Goal: Task Accomplishment & Management: Use online tool/utility

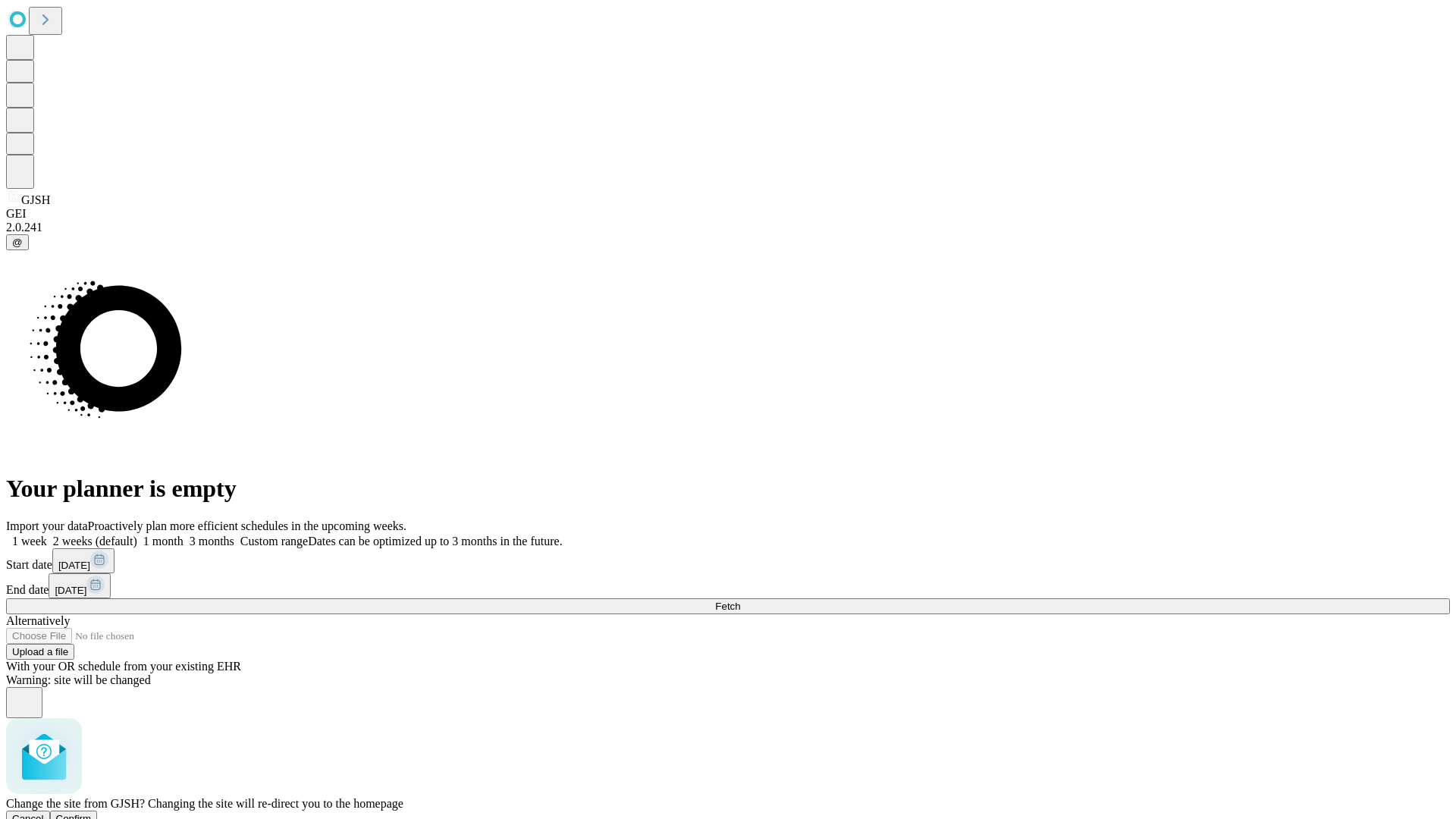
click at [92, 813] on span "Confirm" at bounding box center [73, 819] width 35 height 12
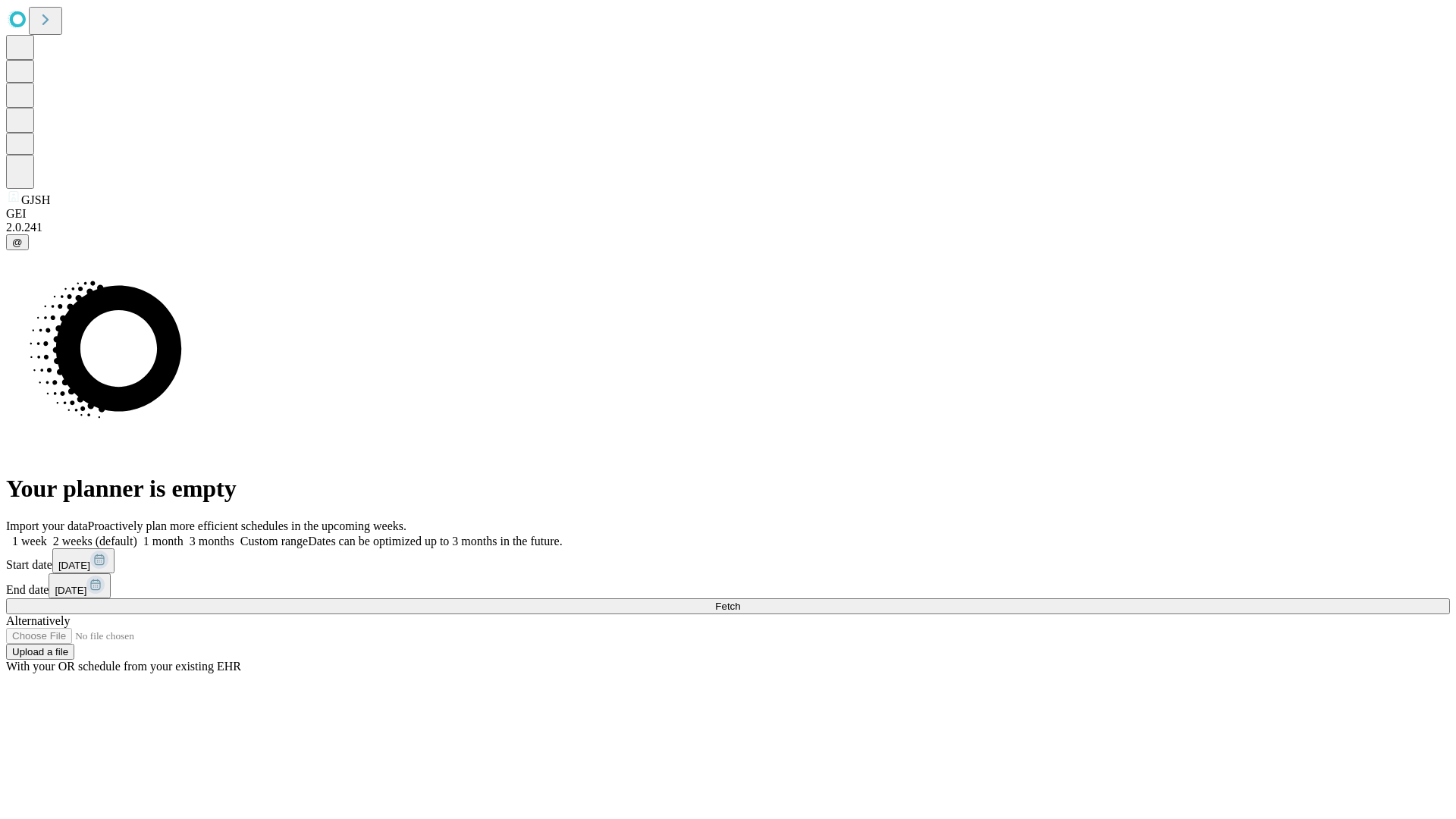
click at [137, 534] on label "2 weeks (default)" at bounding box center [92, 541] width 90 height 13
click at [740, 600] on span "Fetch" at bounding box center [728, 606] width 25 height 12
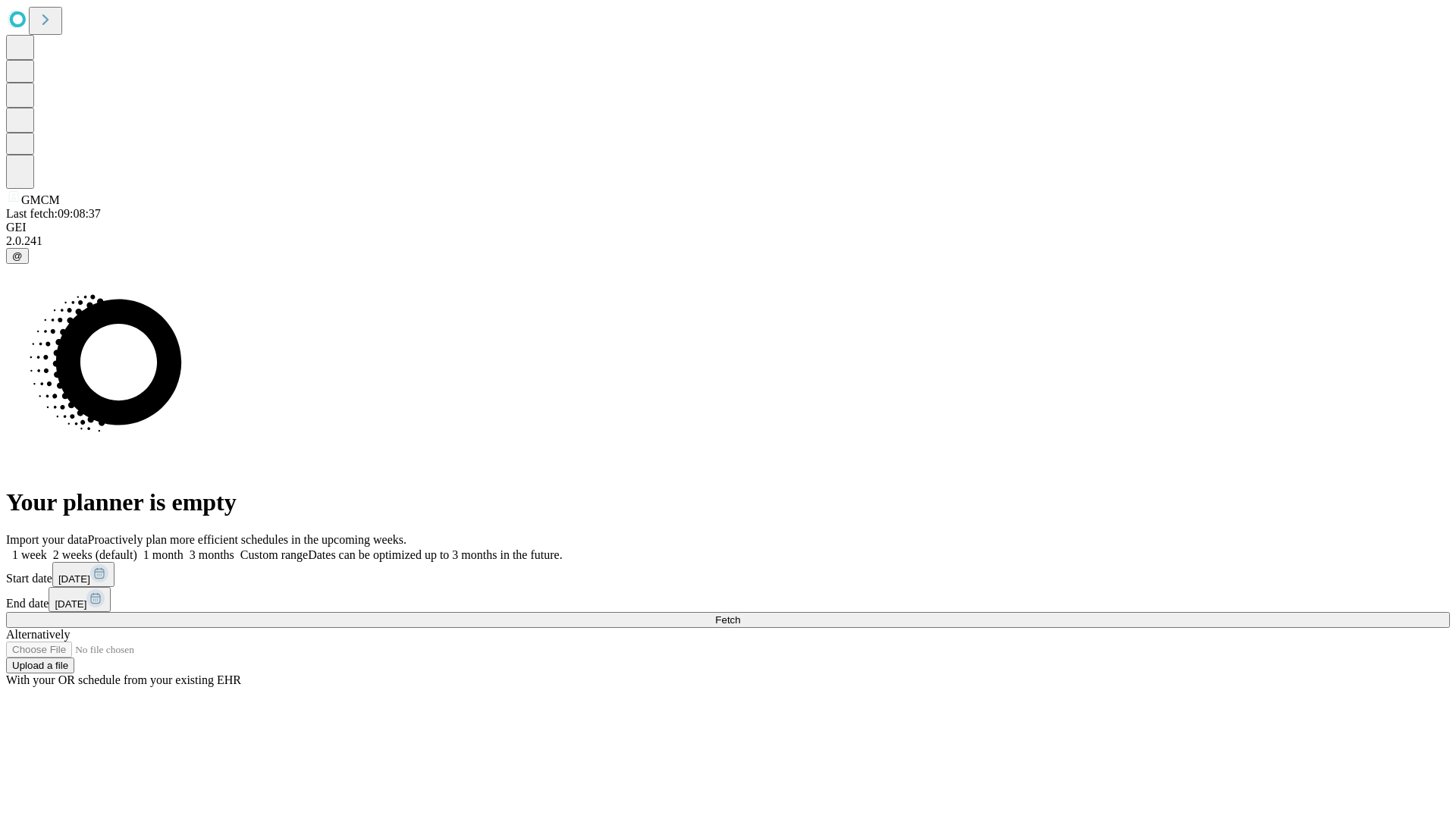
click at [137, 548] on label "2 weeks (default)" at bounding box center [92, 555] width 90 height 13
click at [740, 614] on span "Fetch" at bounding box center [728, 620] width 25 height 12
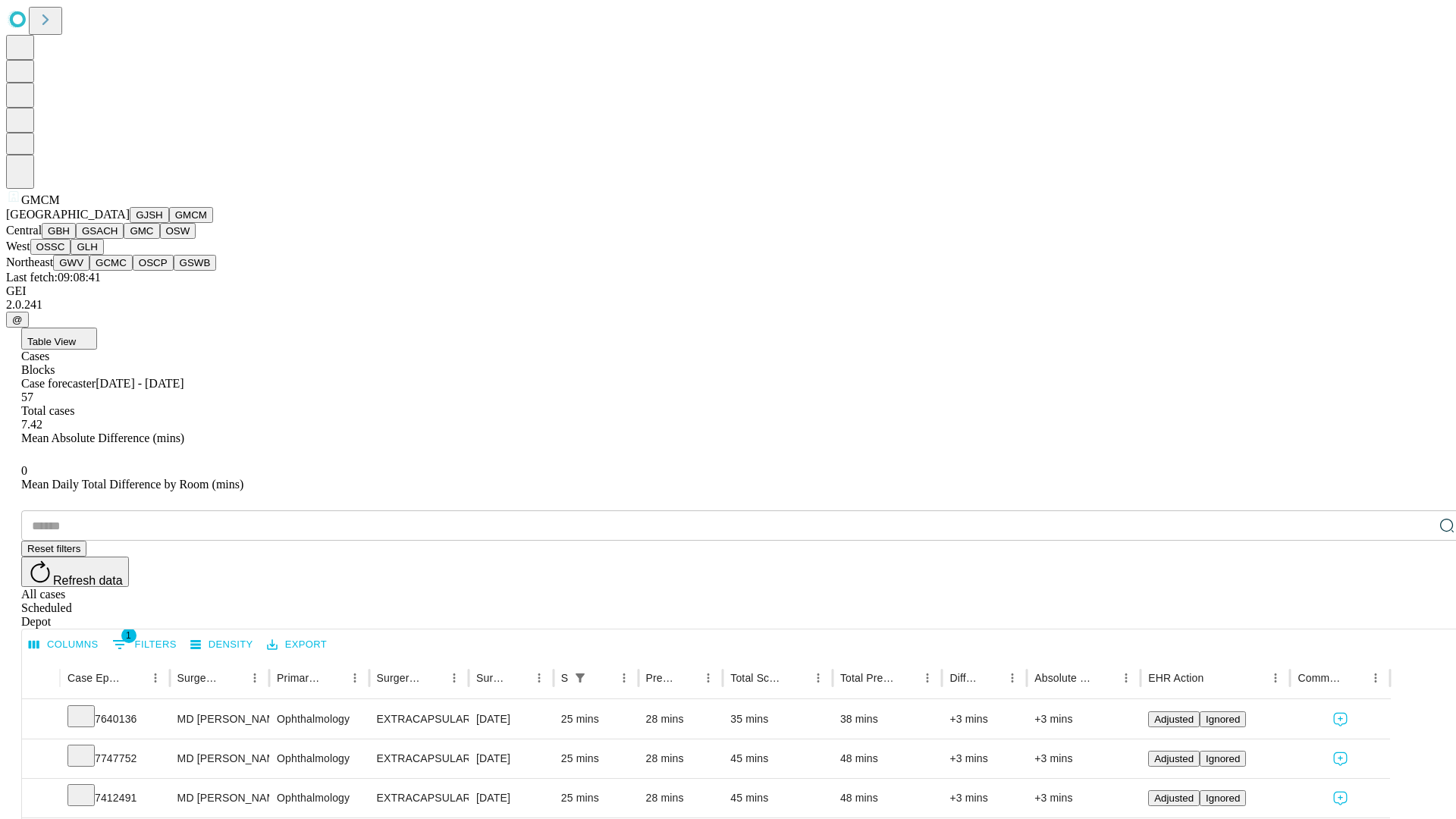
click at [76, 239] on button "GBH" at bounding box center [59, 230] width 35 height 16
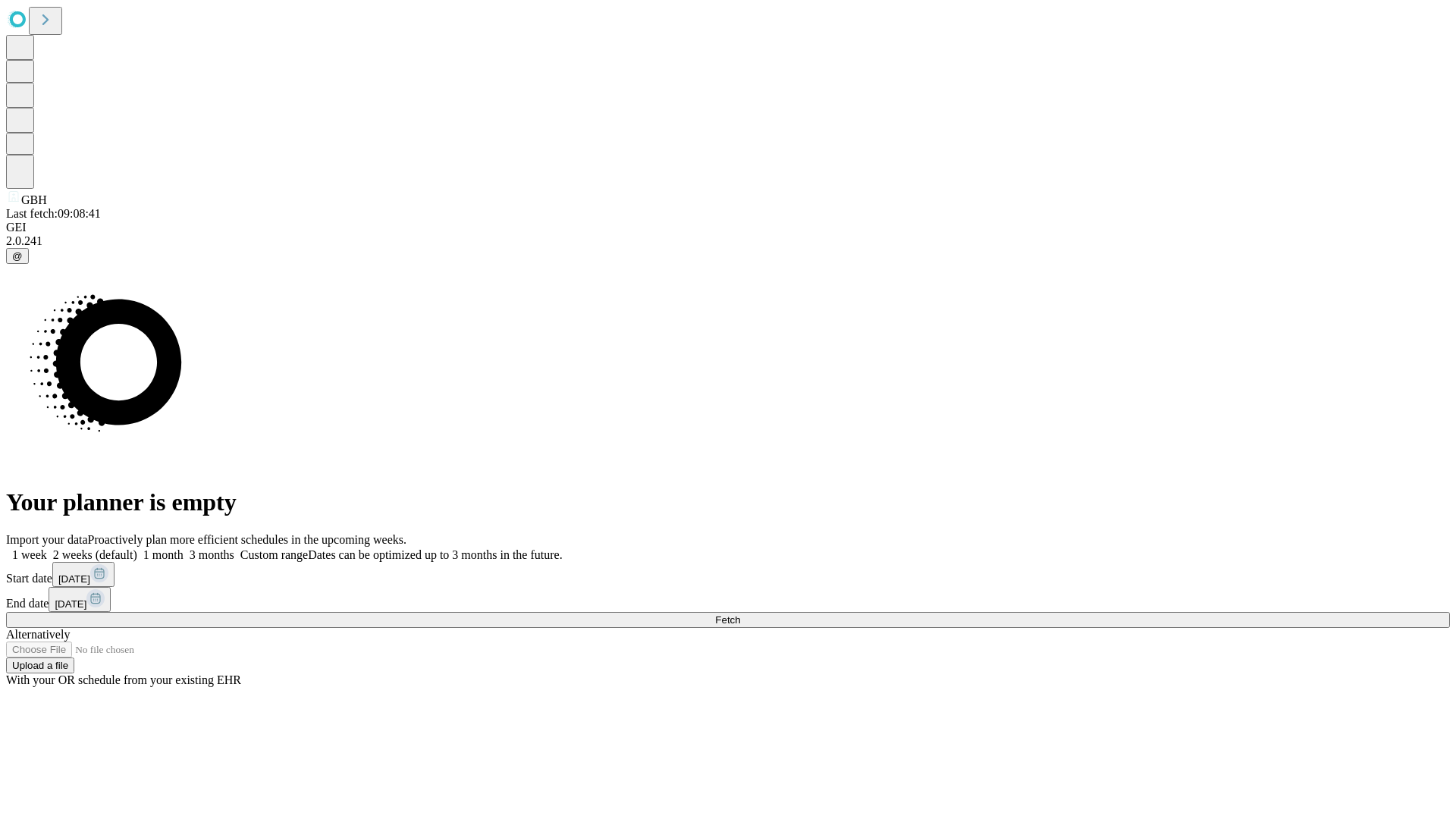
click at [137, 548] on label "2 weeks (default)" at bounding box center [92, 555] width 90 height 13
click at [740, 614] on span "Fetch" at bounding box center [728, 620] width 25 height 12
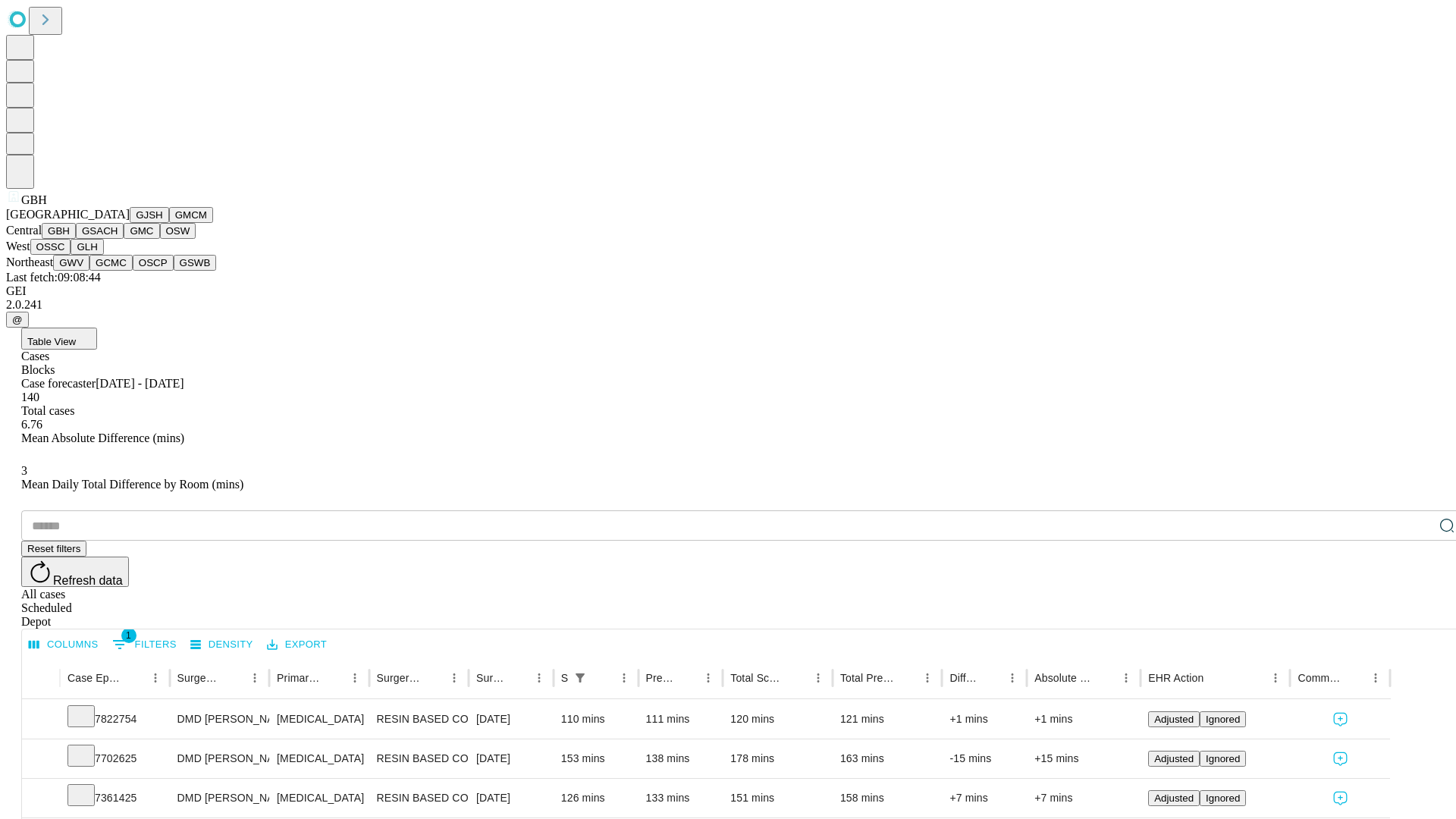
click at [118, 239] on button "GSACH" at bounding box center [99, 230] width 48 height 16
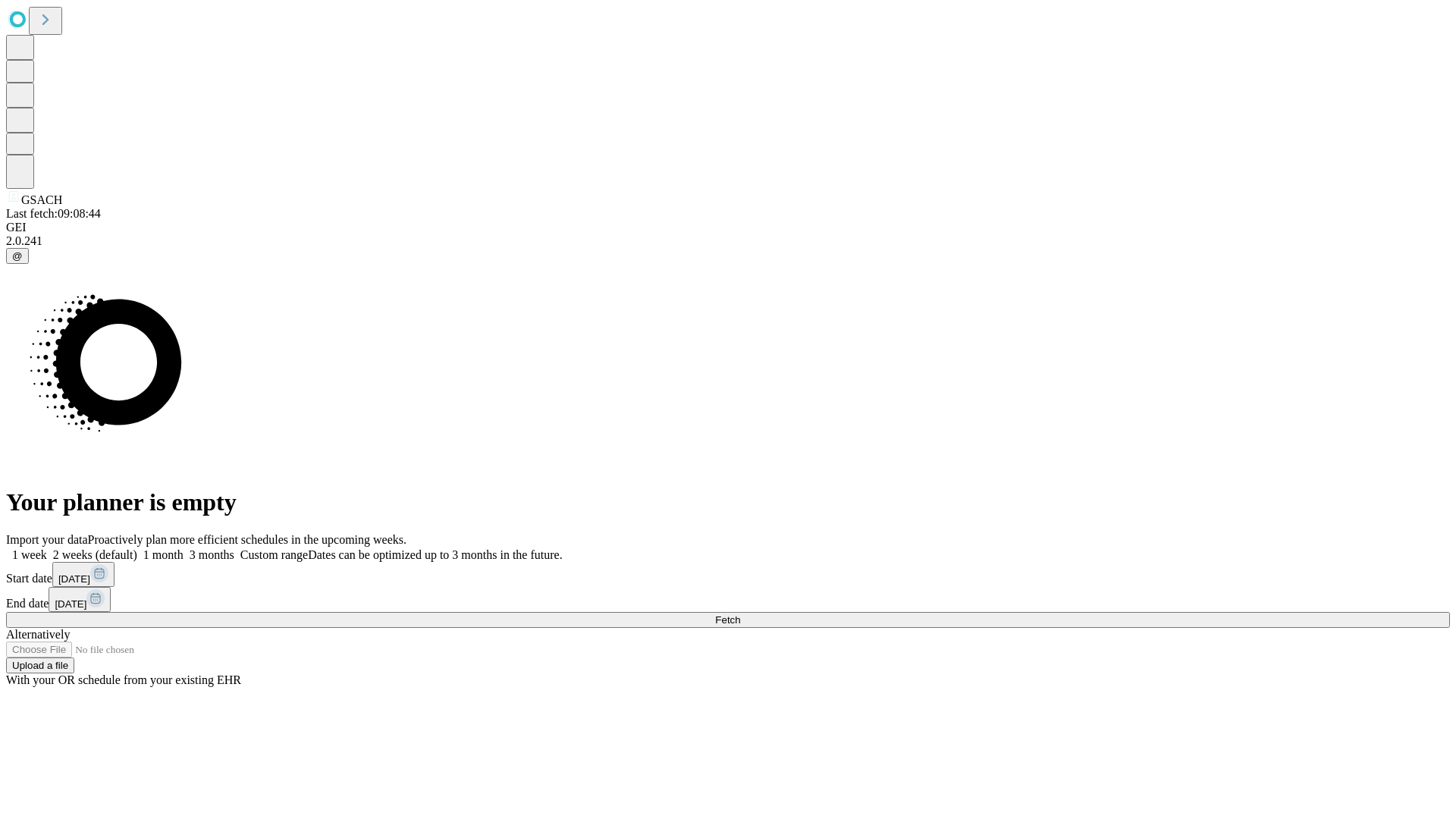
click at [137, 548] on label "2 weeks (default)" at bounding box center [92, 555] width 90 height 13
click at [740, 614] on span "Fetch" at bounding box center [728, 620] width 25 height 12
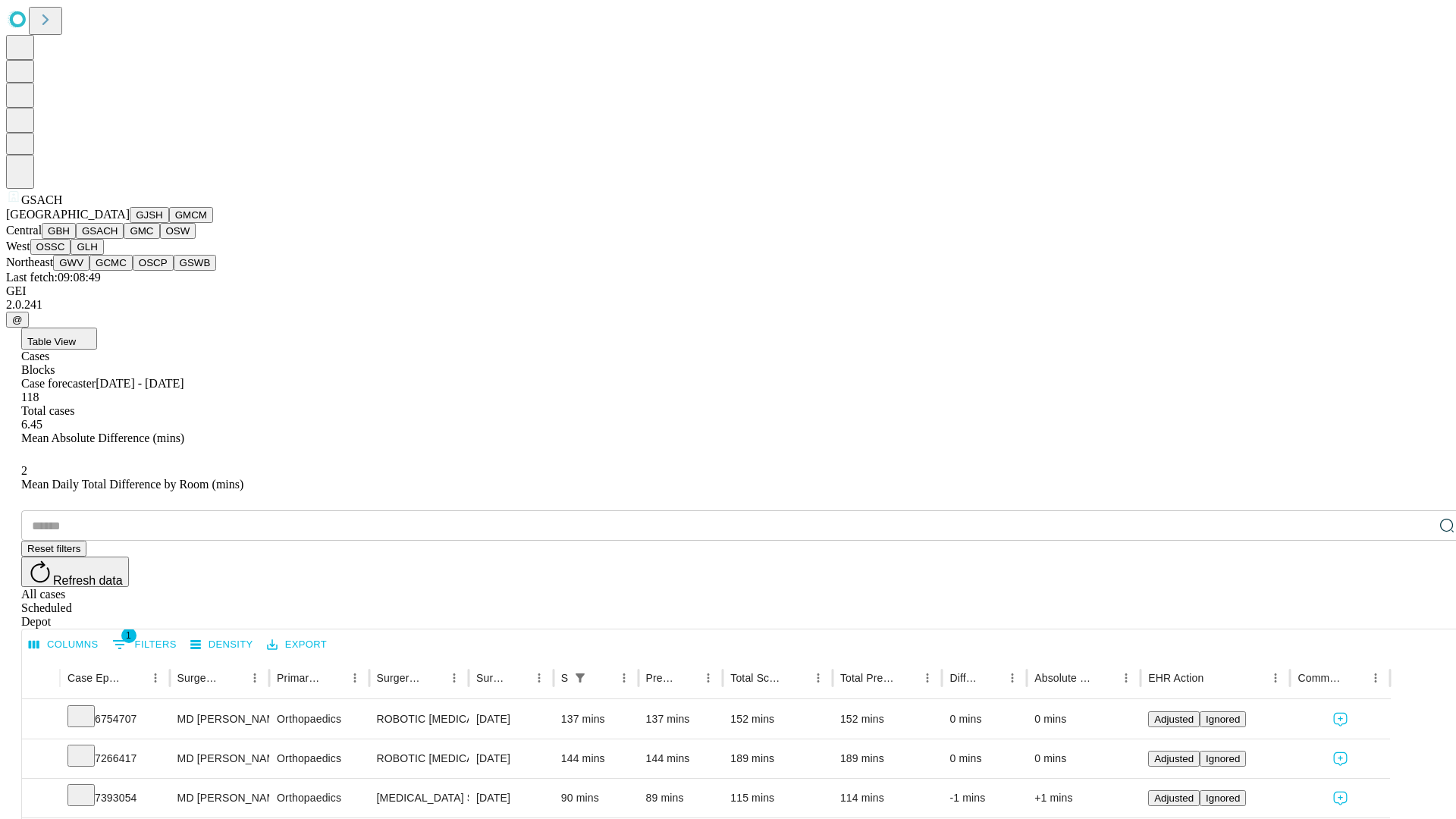
click at [123, 239] on button "GMC" at bounding box center [141, 230] width 35 height 16
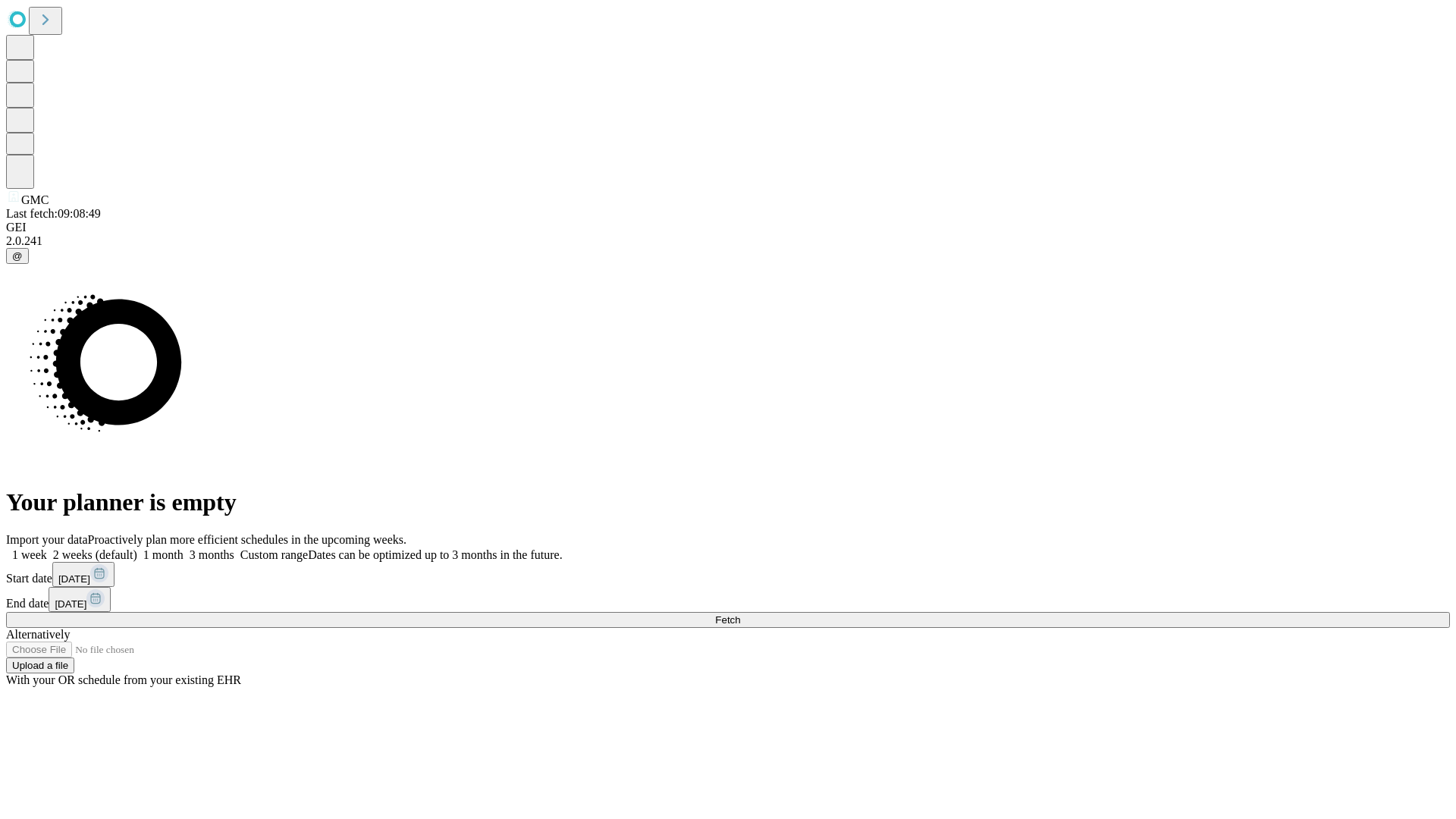
click at [137, 548] on label "2 weeks (default)" at bounding box center [92, 555] width 90 height 13
click at [740, 614] on span "Fetch" at bounding box center [728, 620] width 25 height 12
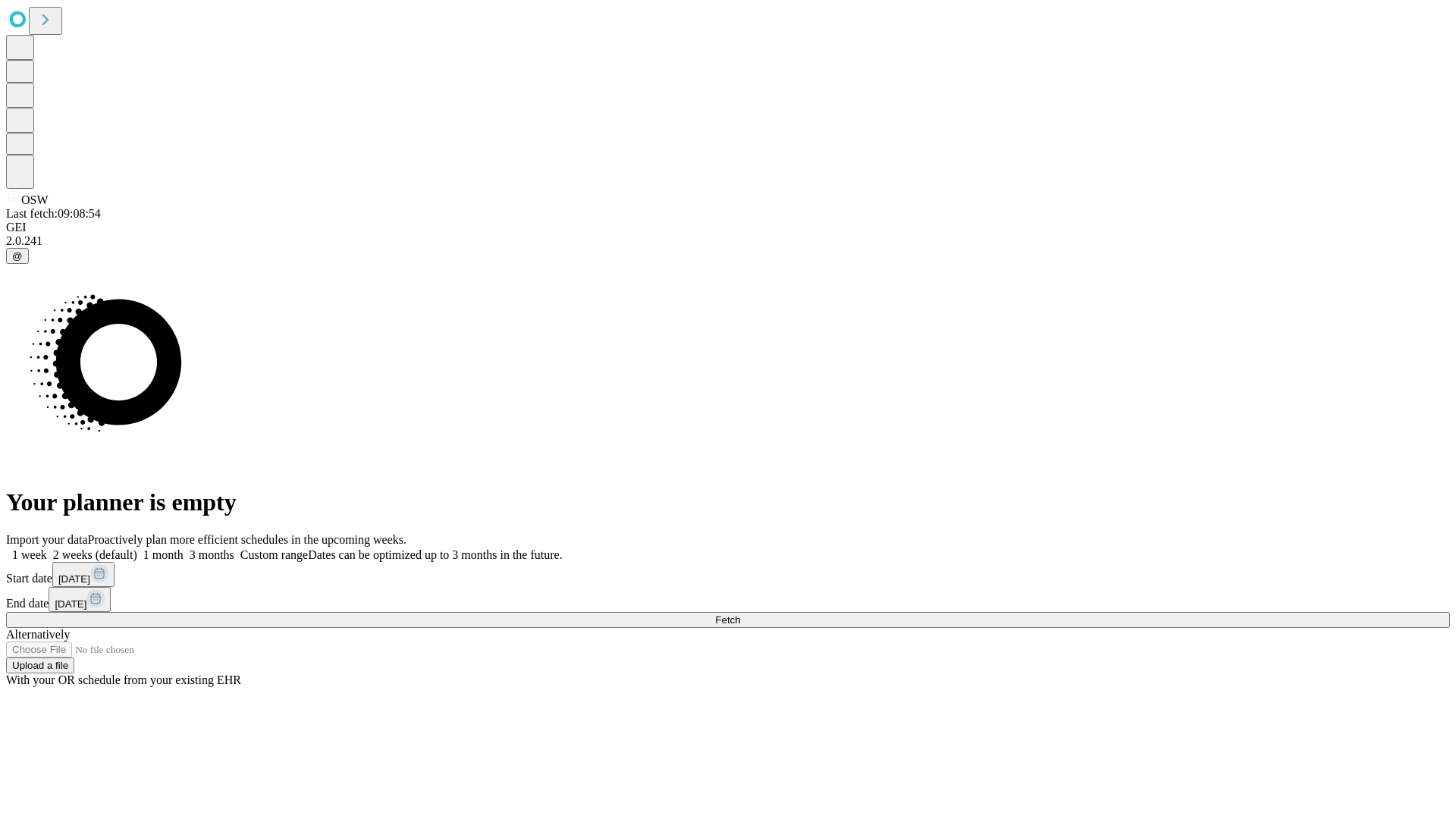
click at [137, 548] on label "2 weeks (default)" at bounding box center [92, 555] width 90 height 13
click at [740, 614] on span "Fetch" at bounding box center [728, 620] width 25 height 12
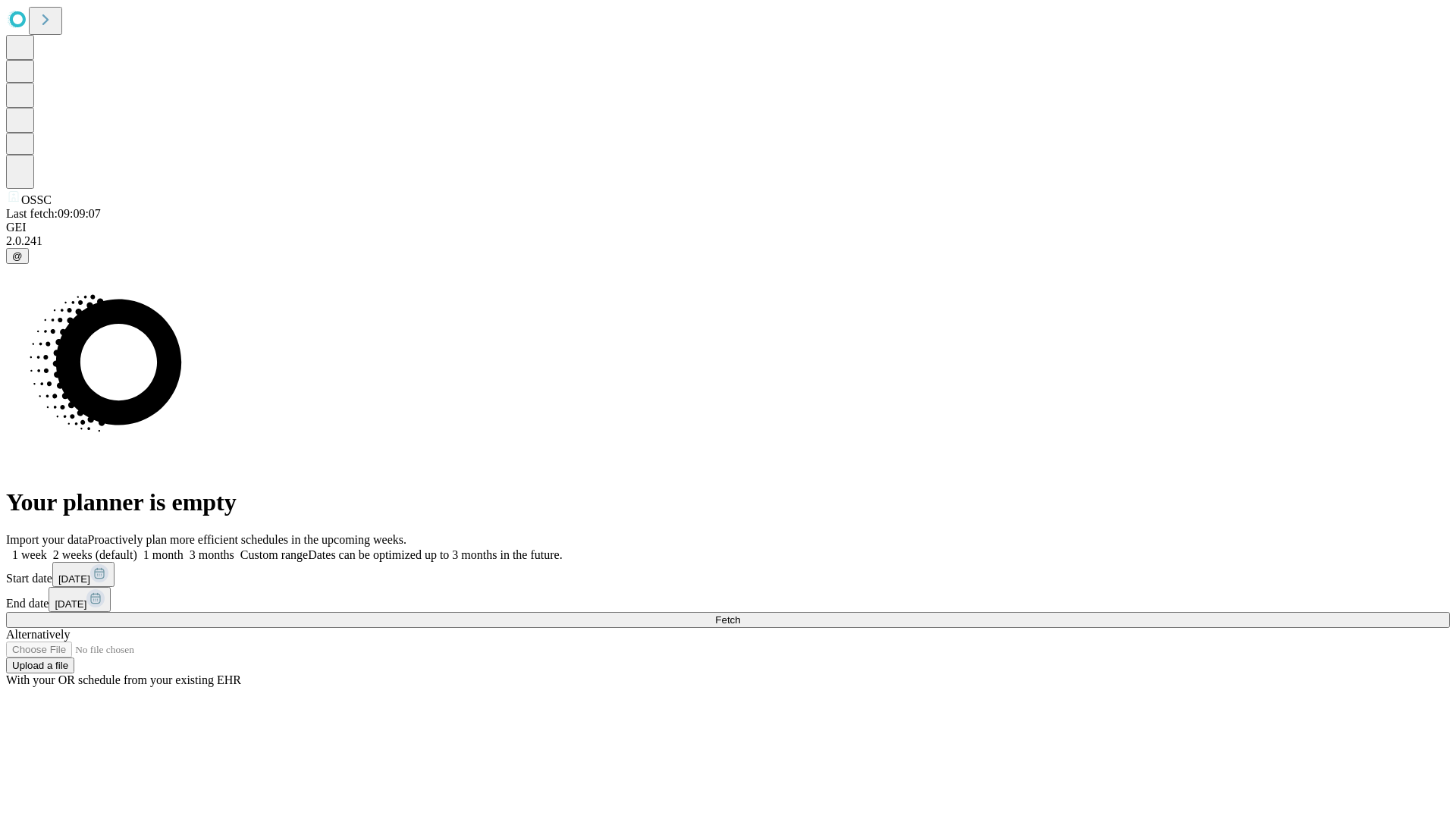
click at [137, 548] on label "2 weeks (default)" at bounding box center [92, 555] width 90 height 13
click at [740, 614] on span "Fetch" at bounding box center [728, 620] width 25 height 12
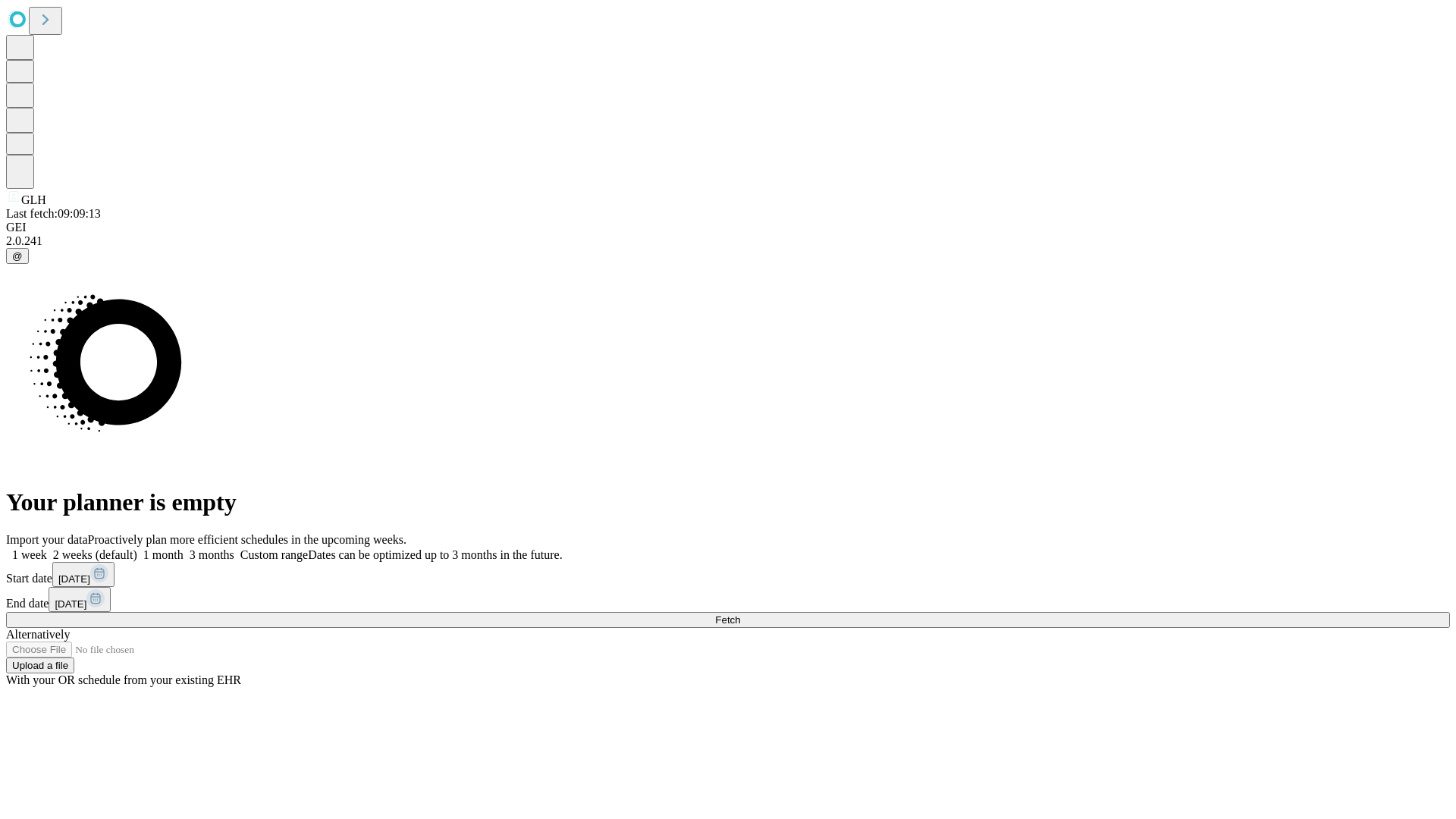
click at [740, 614] on span "Fetch" at bounding box center [728, 620] width 25 height 12
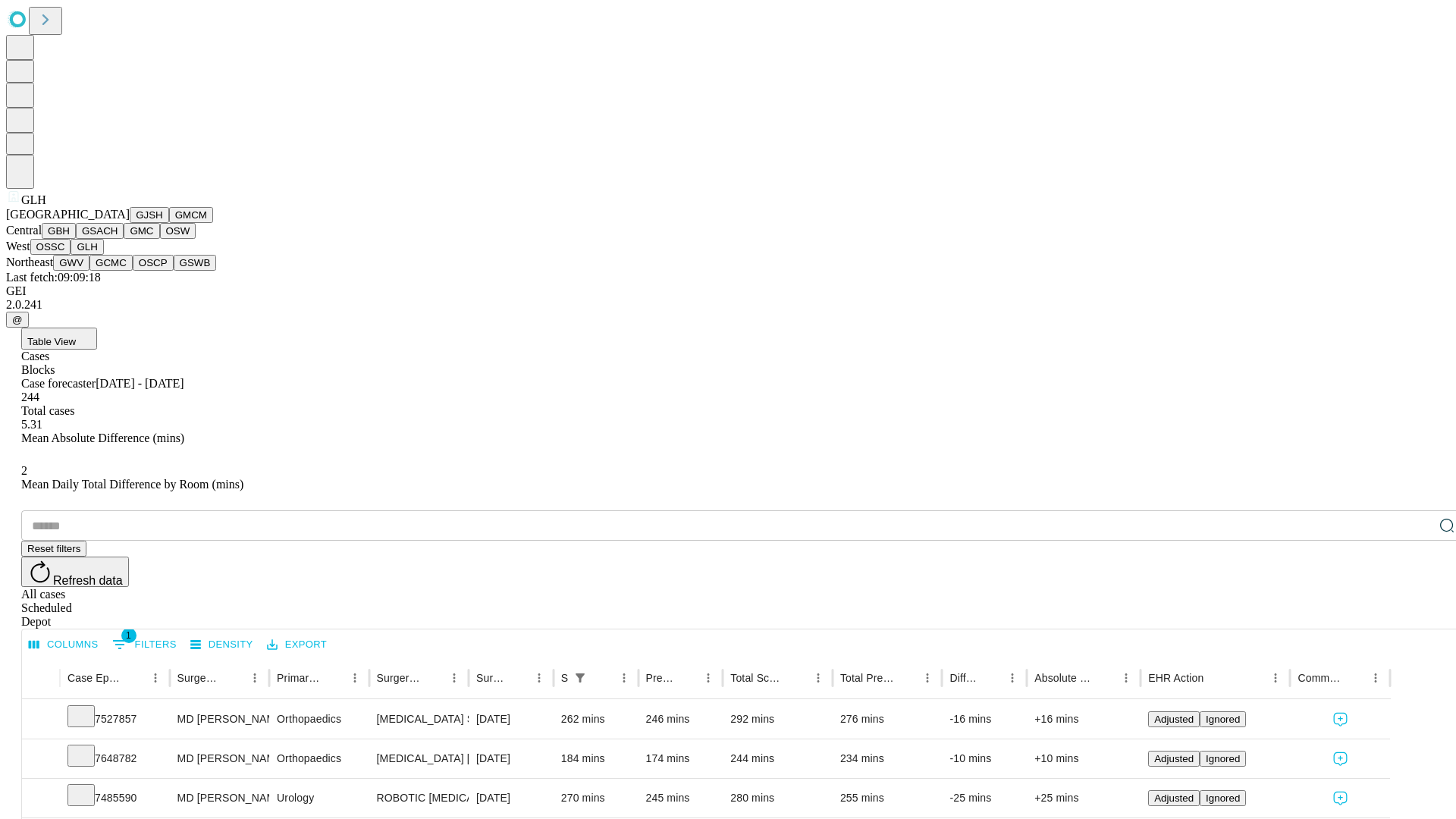
click at [90, 271] on button "GWV" at bounding box center [72, 262] width 36 height 16
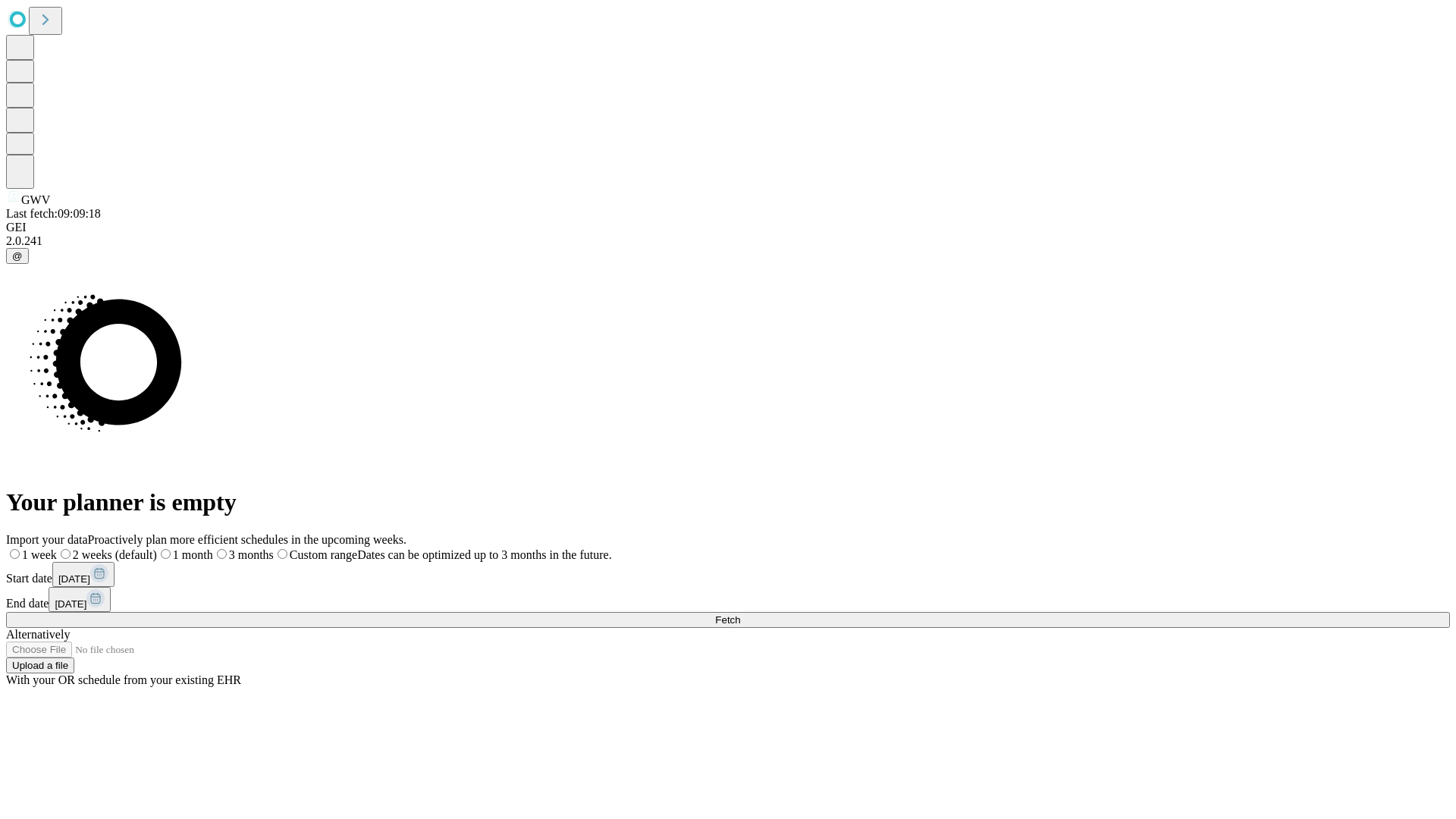
click at [157, 548] on label "2 weeks (default)" at bounding box center [107, 555] width 100 height 13
click at [740, 614] on span "Fetch" at bounding box center [728, 620] width 25 height 12
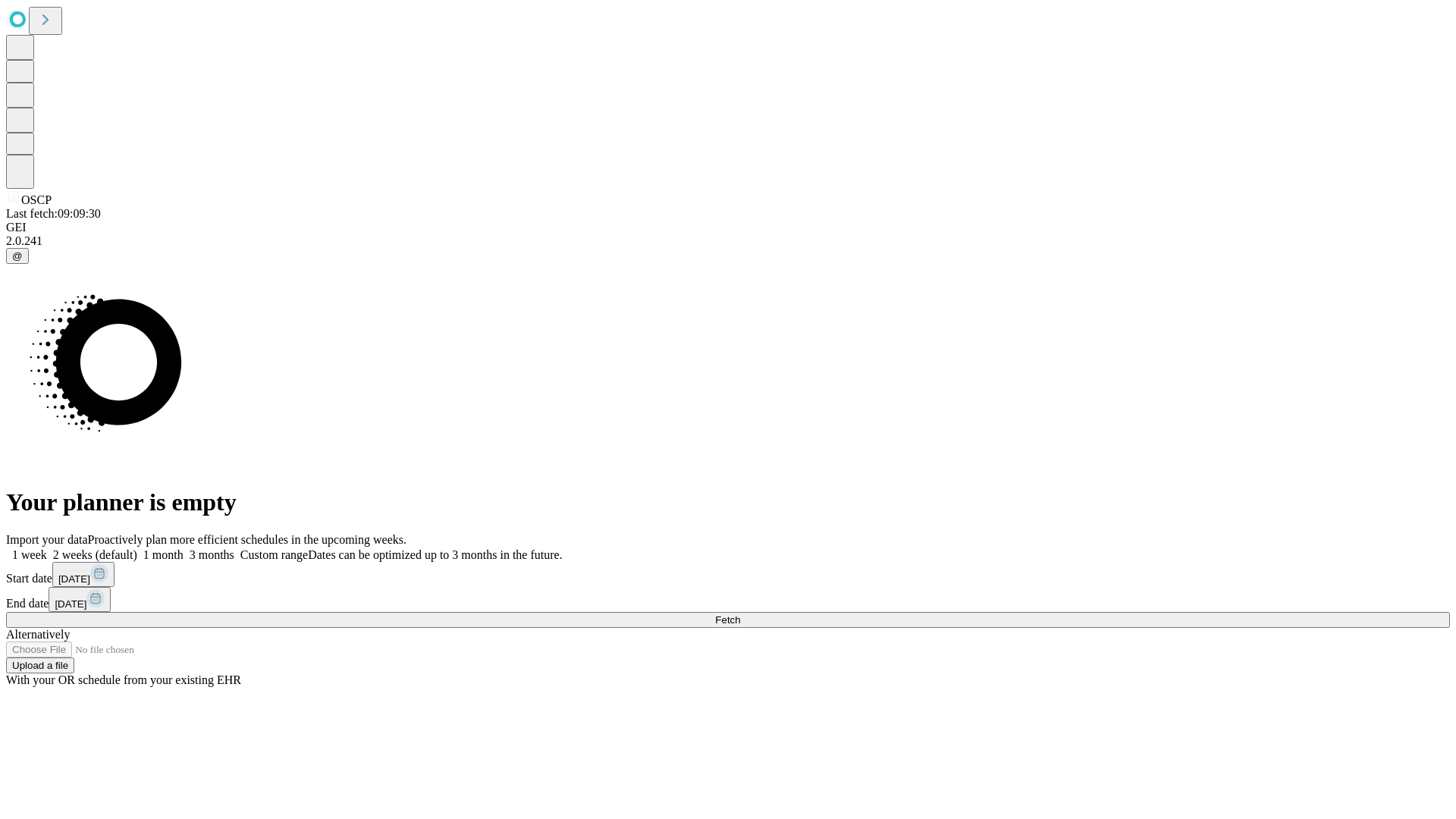
click at [740, 614] on span "Fetch" at bounding box center [728, 620] width 25 height 12
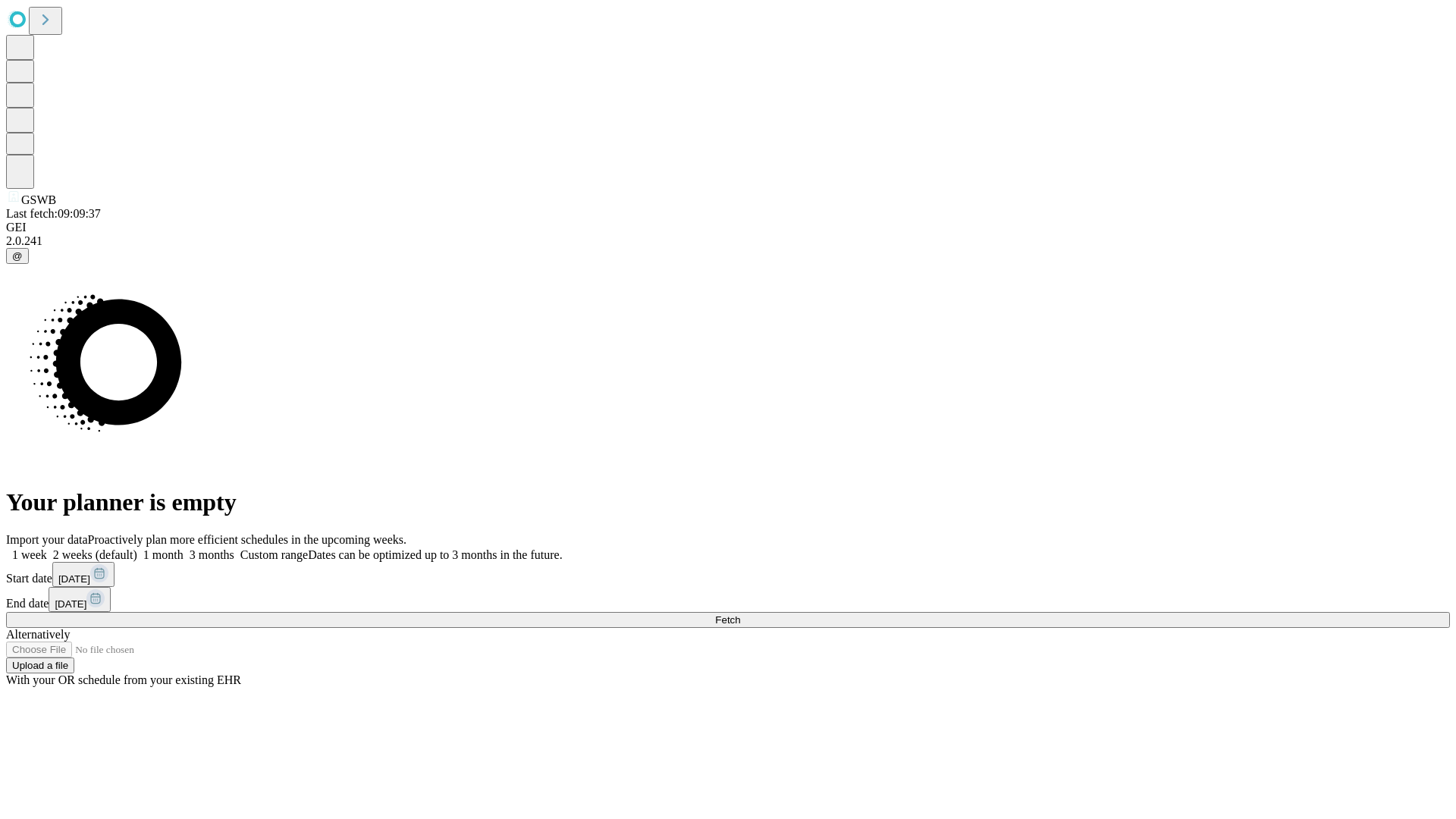
click at [740, 614] on span "Fetch" at bounding box center [728, 620] width 25 height 12
